Goal: Task Accomplishment & Management: Use online tool/utility

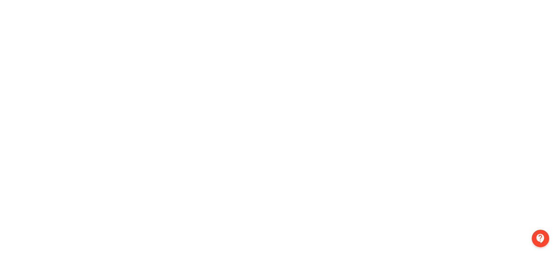
scroll to position [0, 1]
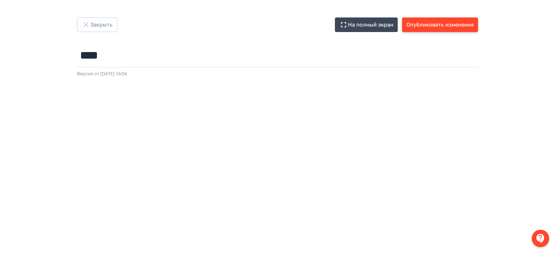
click at [464, 29] on button "Опубликовать изменения" at bounding box center [440, 24] width 76 height 15
